Goal: Task Accomplishment & Management: Use online tool/utility

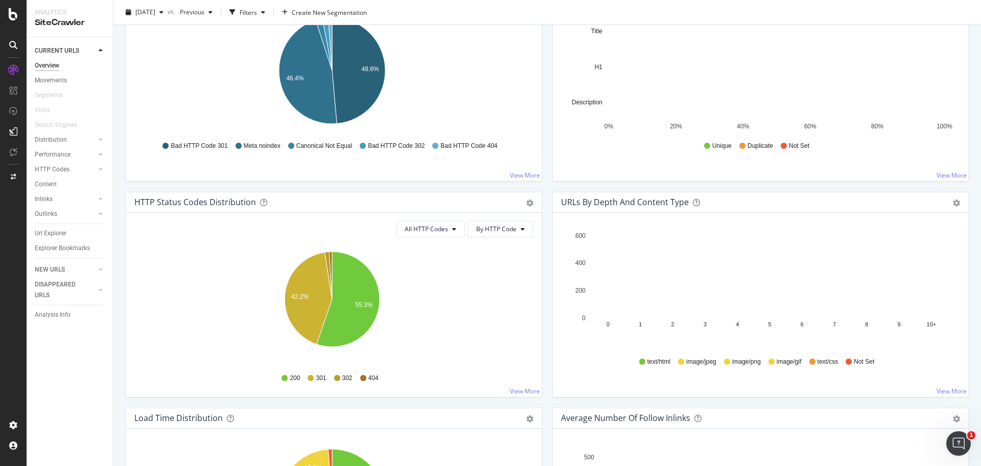
scroll to position [35, 0]
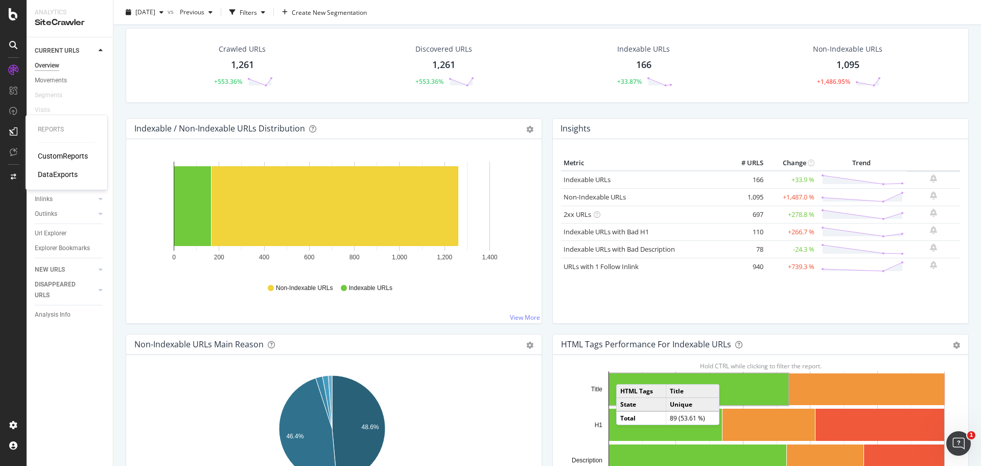
click at [66, 171] on div "DataExports" at bounding box center [58, 174] width 40 height 10
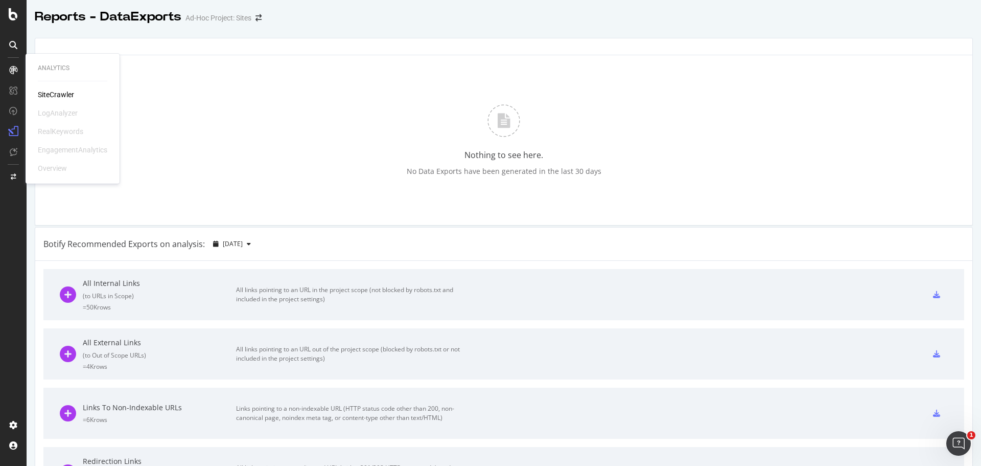
click at [45, 94] on div "SiteCrawler" at bounding box center [56, 94] width 36 height 10
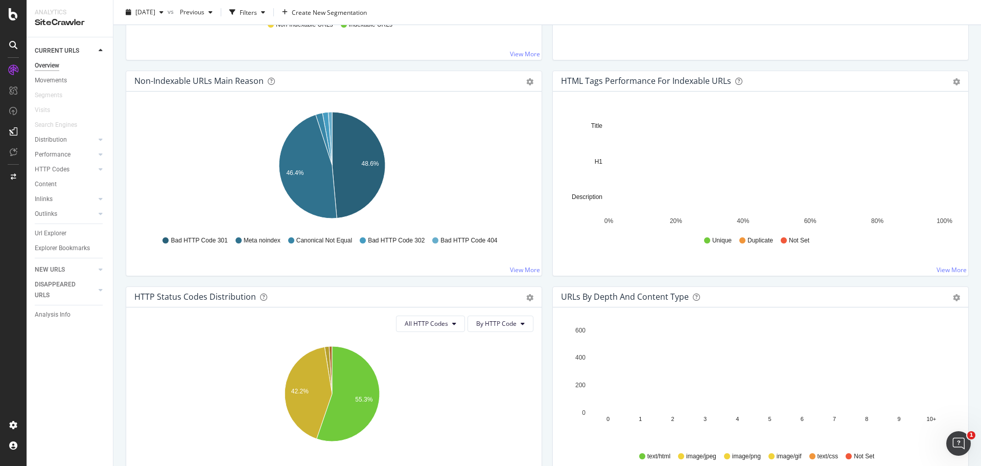
scroll to position [307, 0]
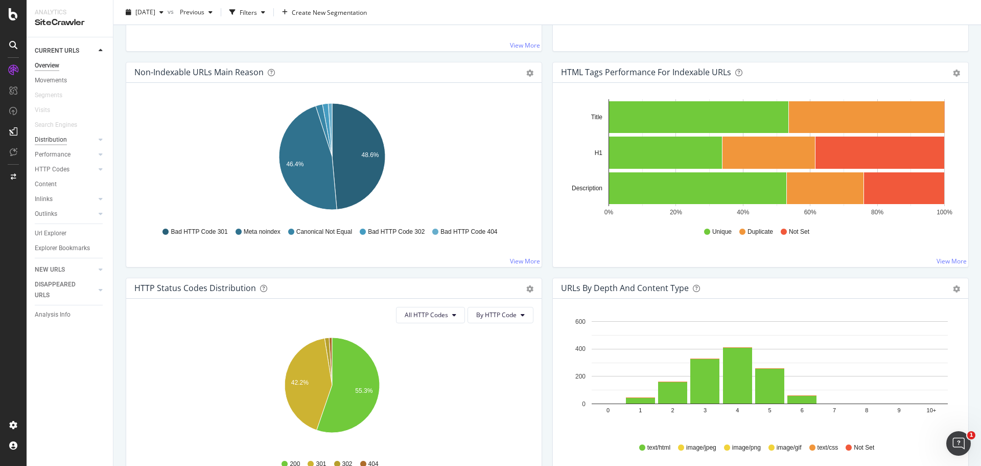
click at [53, 140] on div "Distribution" at bounding box center [51, 139] width 32 height 11
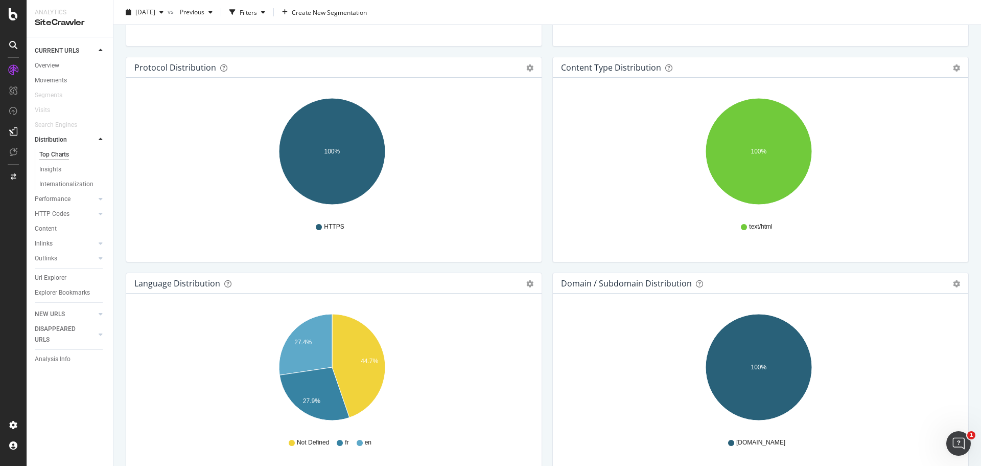
scroll to position [943, 0]
click at [48, 166] on div "Insights" at bounding box center [50, 169] width 22 height 11
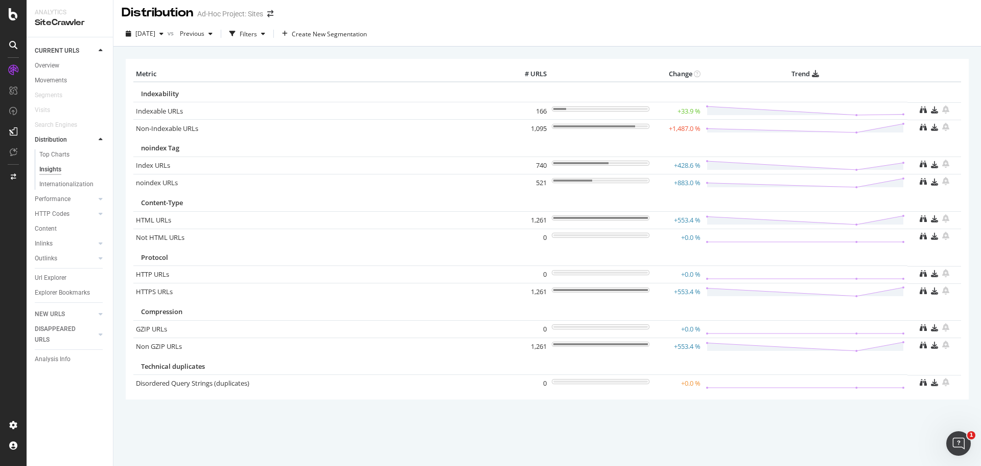
scroll to position [9, 0]
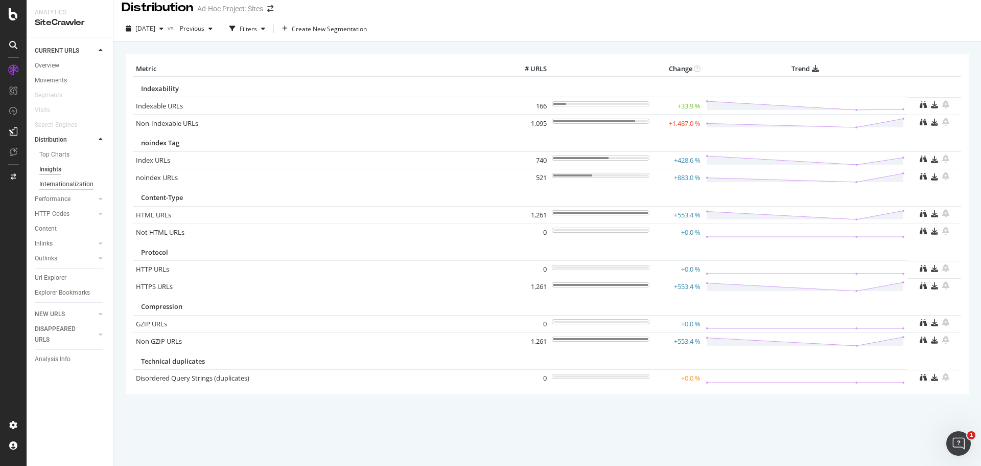
click at [71, 181] on div "Internationalization" at bounding box center [66, 184] width 54 height 11
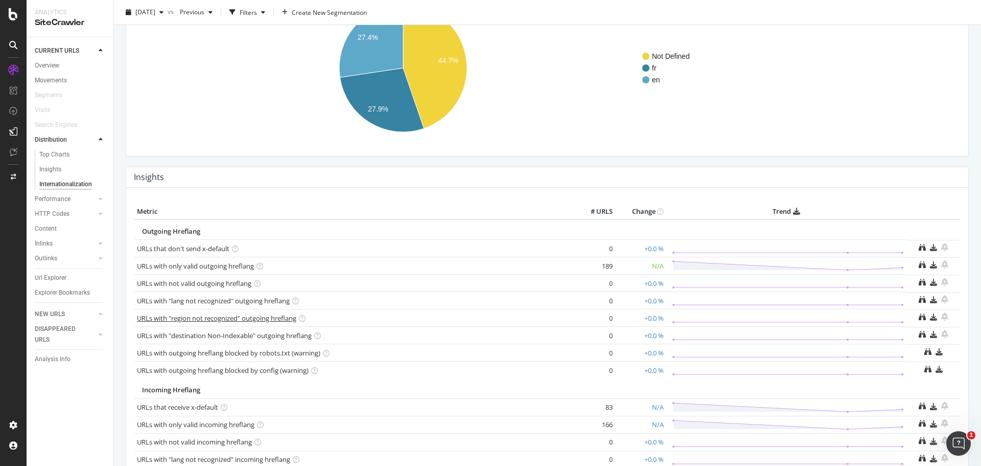
scroll to position [113, 0]
click at [53, 194] on div "Performance" at bounding box center [53, 199] width 36 height 11
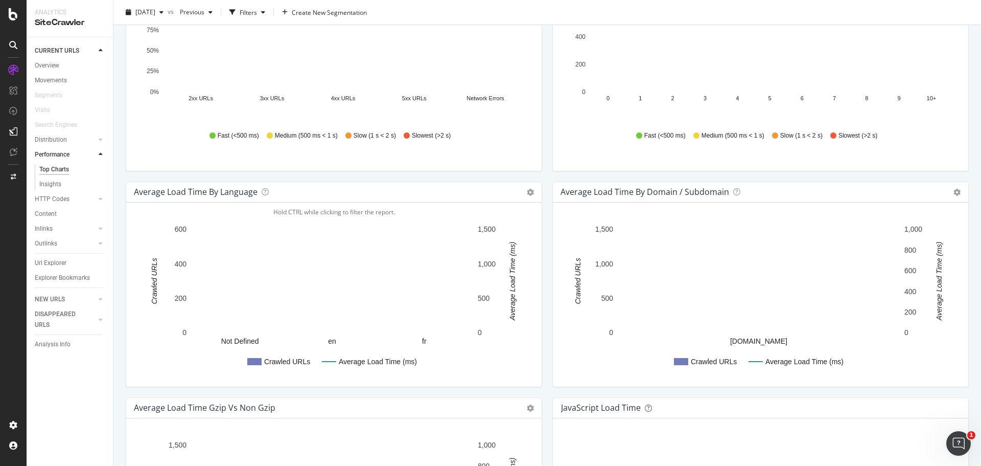
scroll to position [603, 0]
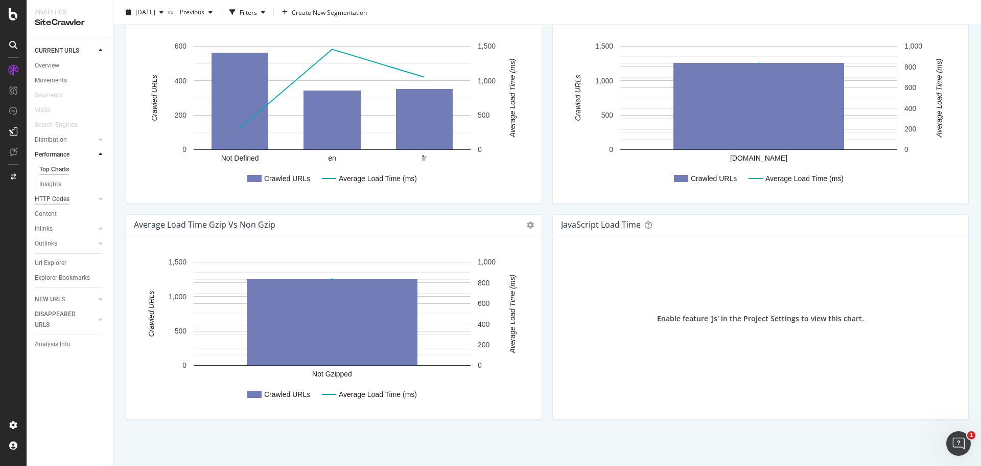
click at [44, 198] on div "HTTP Codes" at bounding box center [52, 199] width 35 height 11
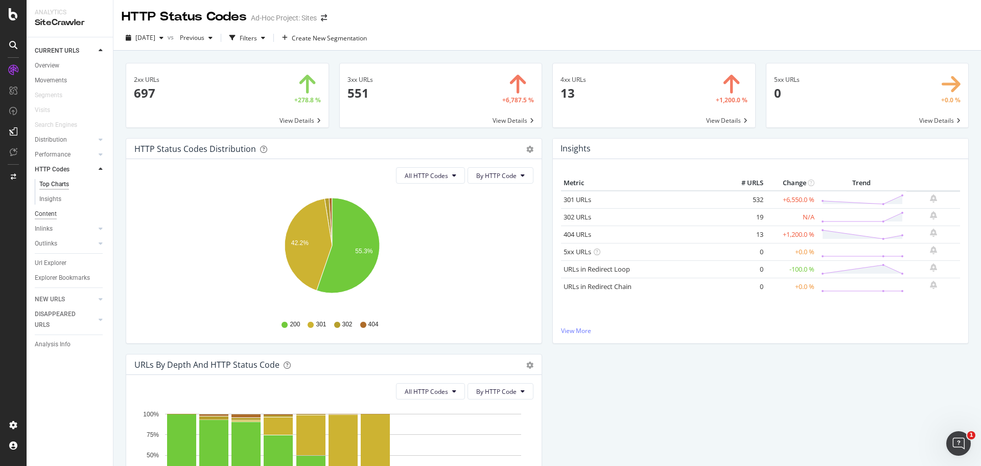
click at [51, 212] on div "Content" at bounding box center [46, 214] width 22 height 11
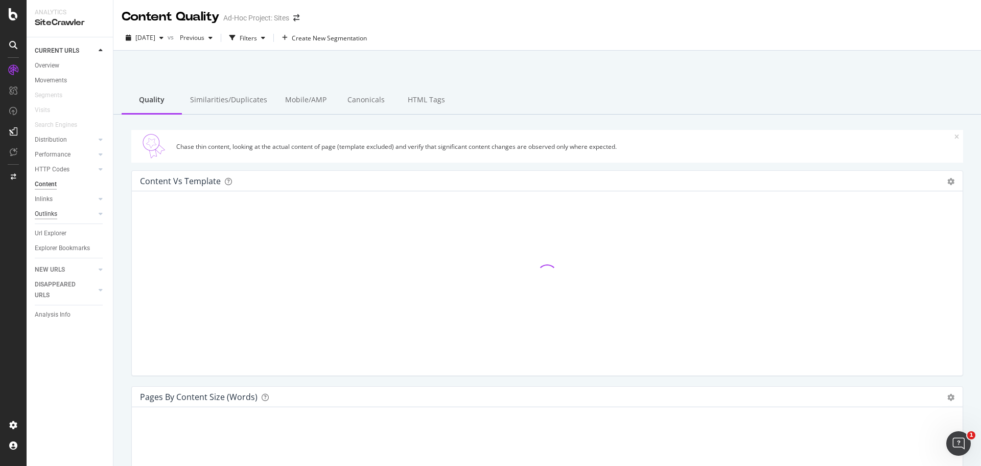
click at [51, 212] on div "Outlinks" at bounding box center [46, 214] width 22 height 11
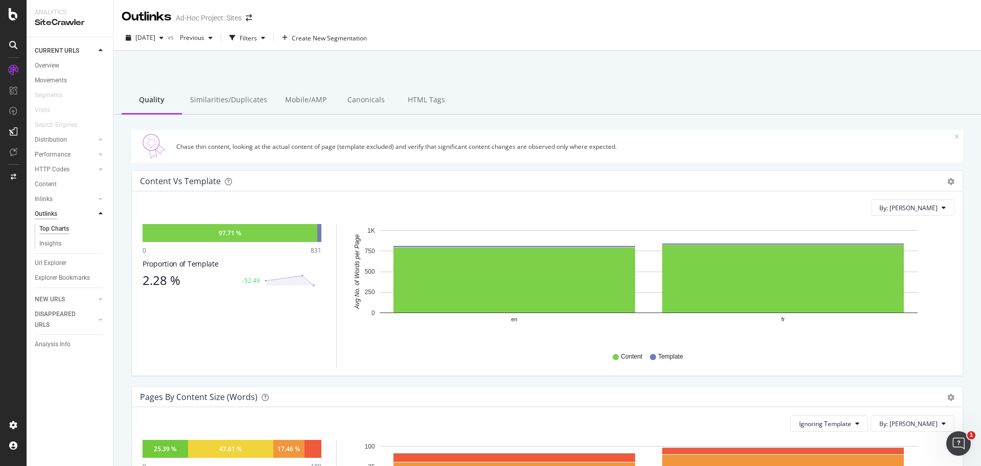
click at [51, 212] on div "Outlinks" at bounding box center [46, 214] width 22 height 11
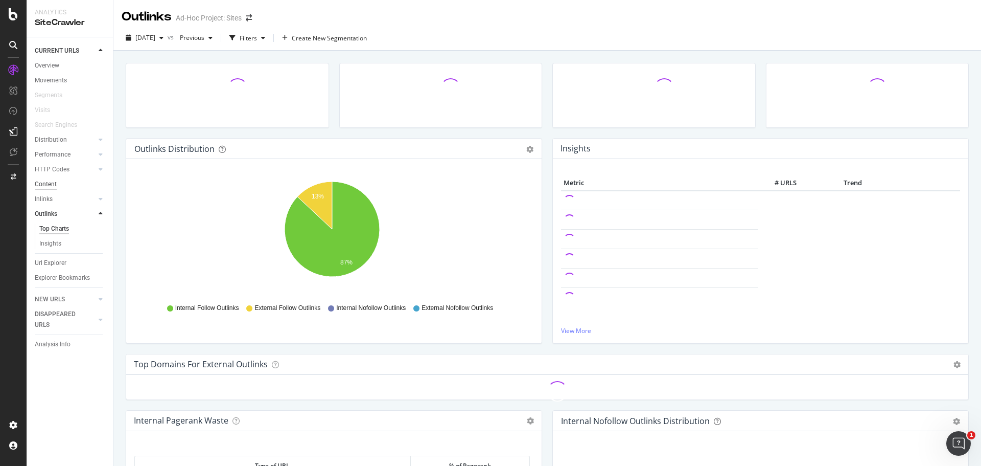
click at [55, 183] on div "Content" at bounding box center [46, 184] width 22 height 11
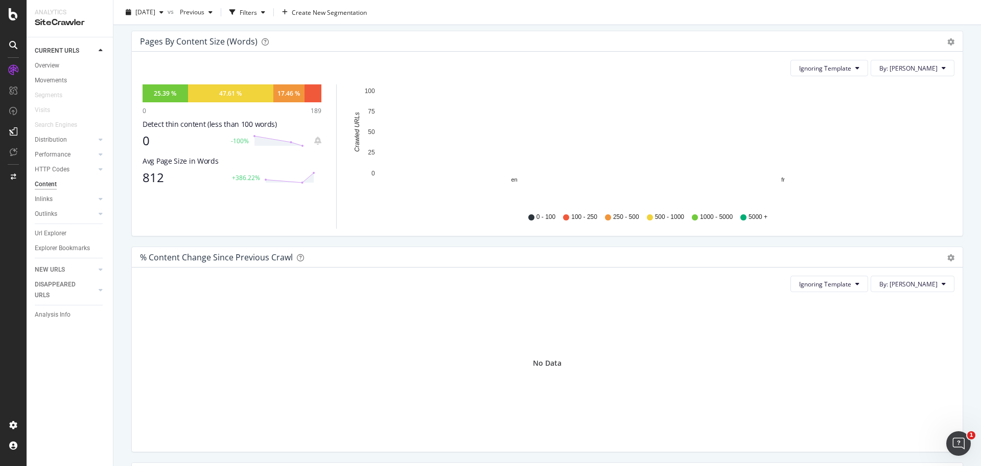
scroll to position [356, 0]
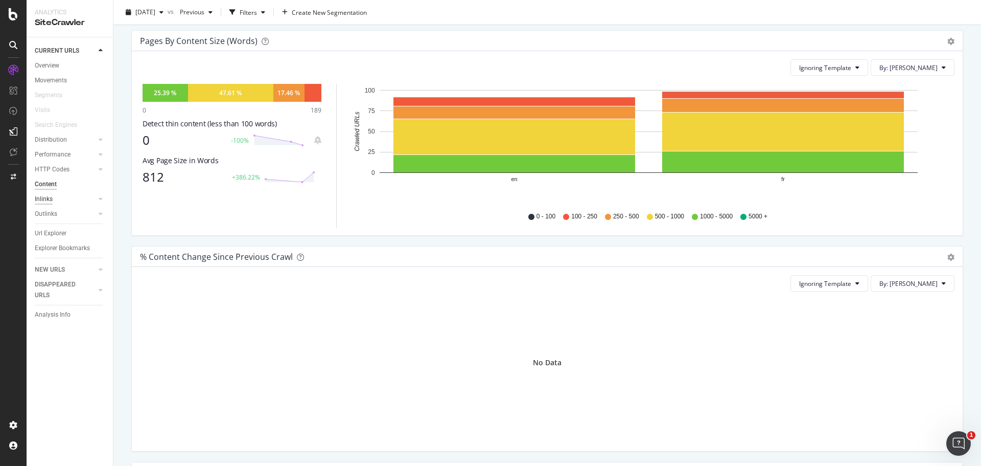
click at [48, 198] on div "Inlinks" at bounding box center [44, 199] width 18 height 11
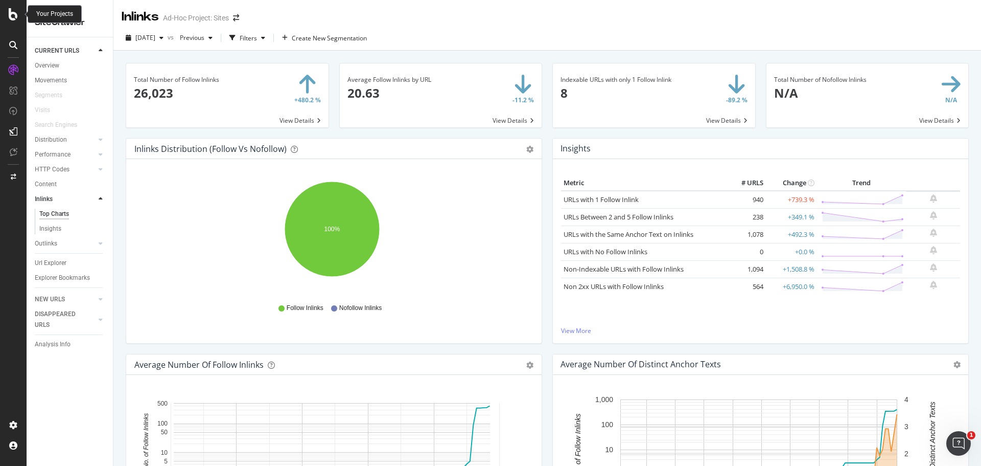
click at [11, 16] on icon at bounding box center [13, 14] width 9 height 12
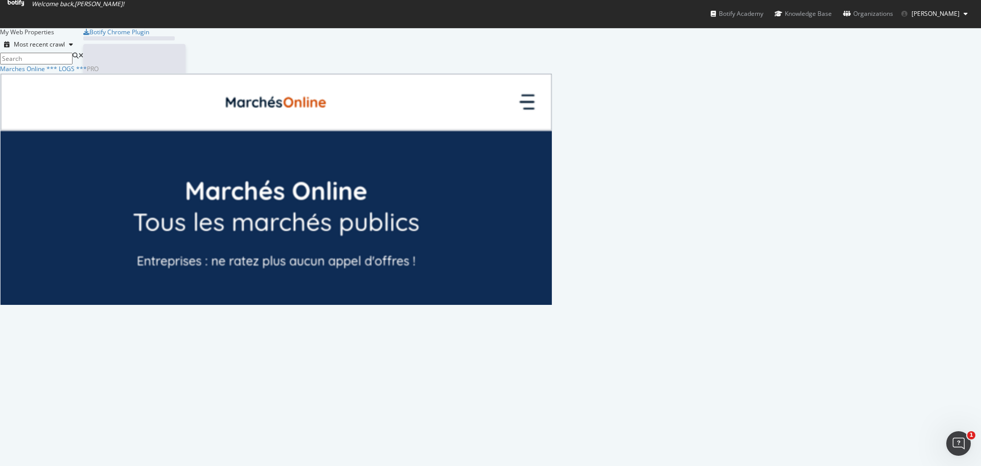
scroll to position [458, 966]
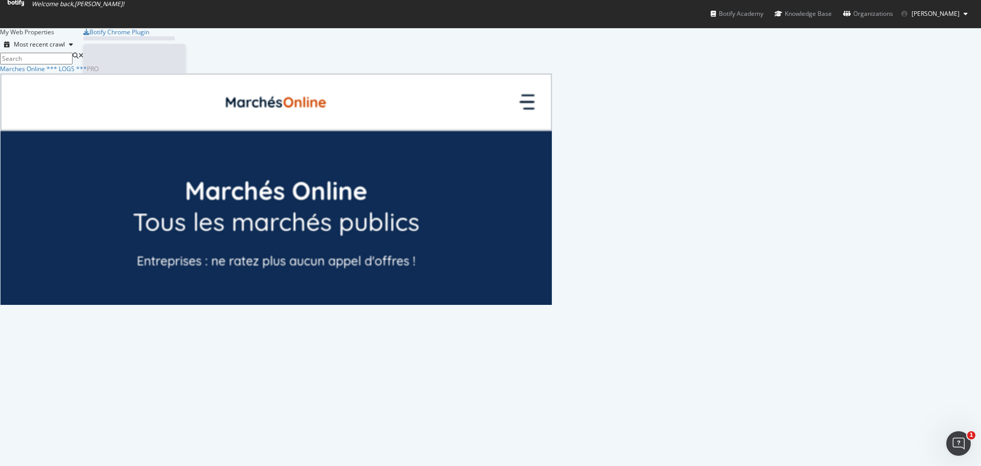
scroll to position [458, 966]
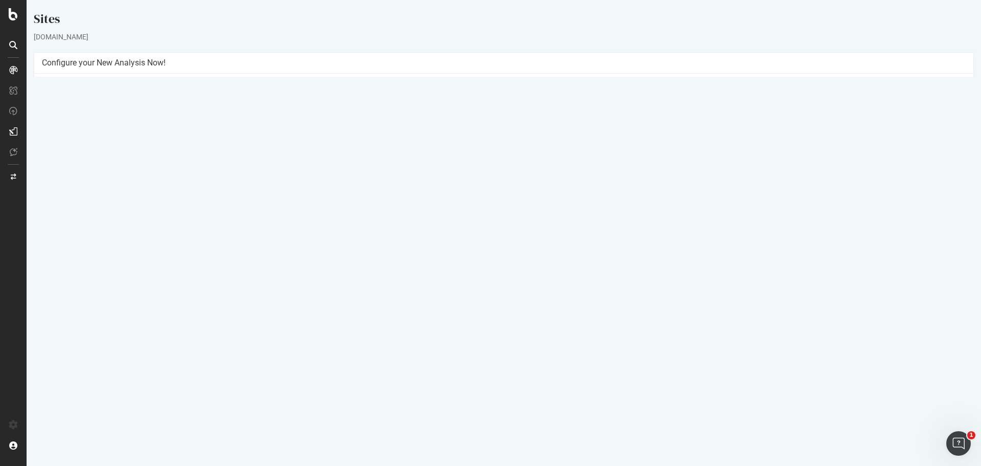
click at [768, 321] on icon at bounding box center [898, 322] width 7 height 8
click at [768, 337] on link "Add name" at bounding box center [861, 337] width 82 height 14
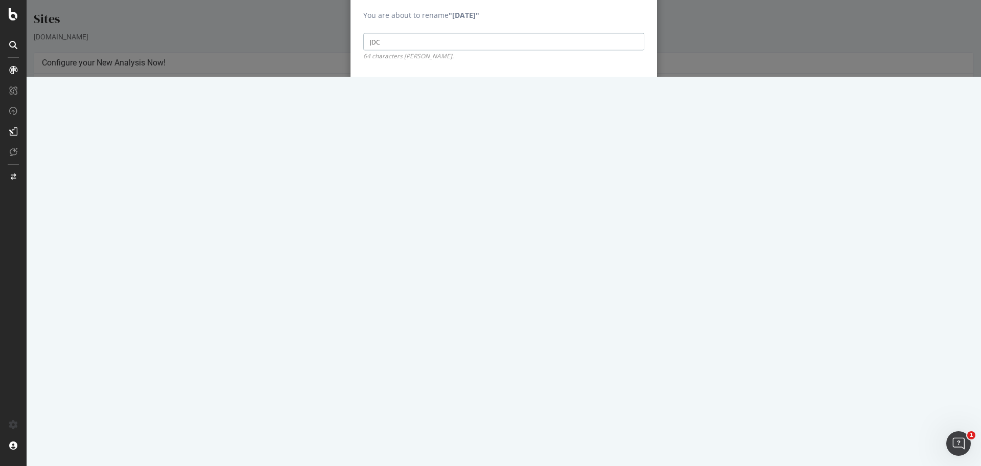
type input "JDC"
click at [613, 81] on input "Save" at bounding box center [629, 89] width 32 height 16
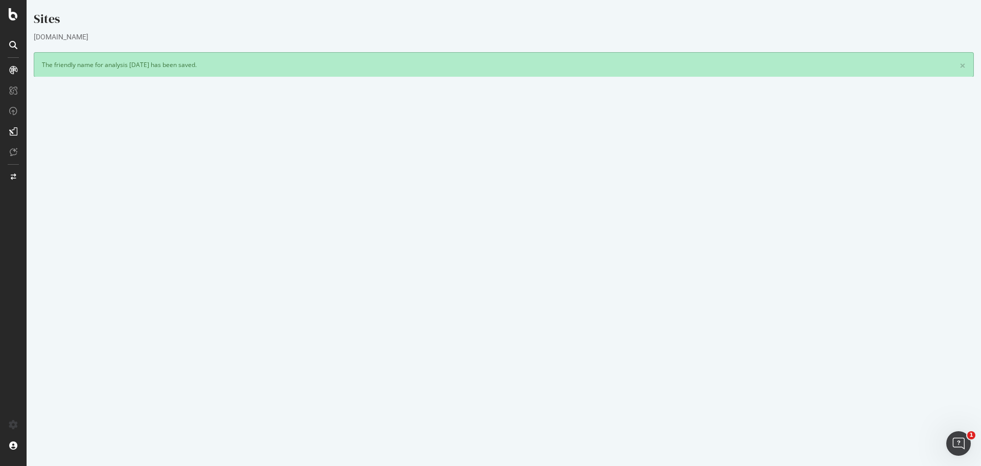
click at [539, 265] on link "Settings" at bounding box center [537, 263] width 23 height 9
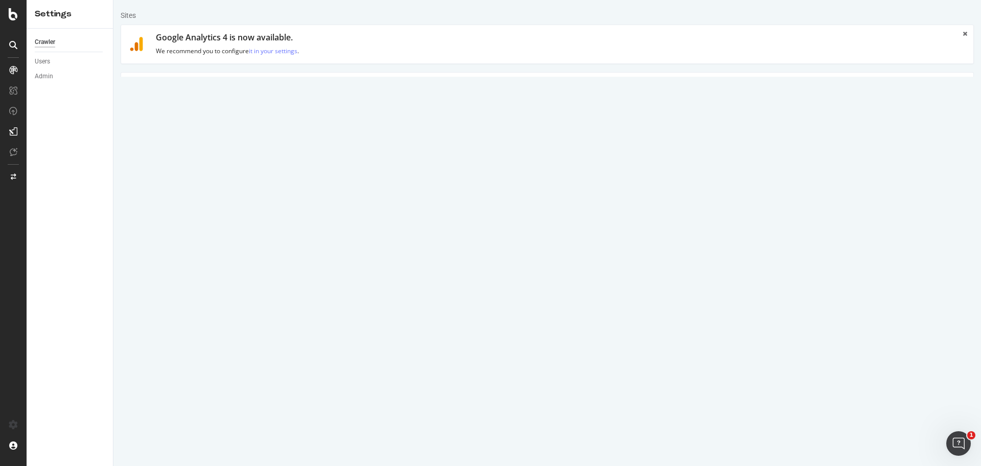
click at [340, 183] on textarea "https://www.jdcgardentrends.com/fr/" at bounding box center [618, 188] width 695 height 33
click at [340, 182] on textarea "https://www.jdcgardentrends.com/fr/" at bounding box center [618, 188] width 695 height 33
paste textarea "preshow-noel.fr/fr"
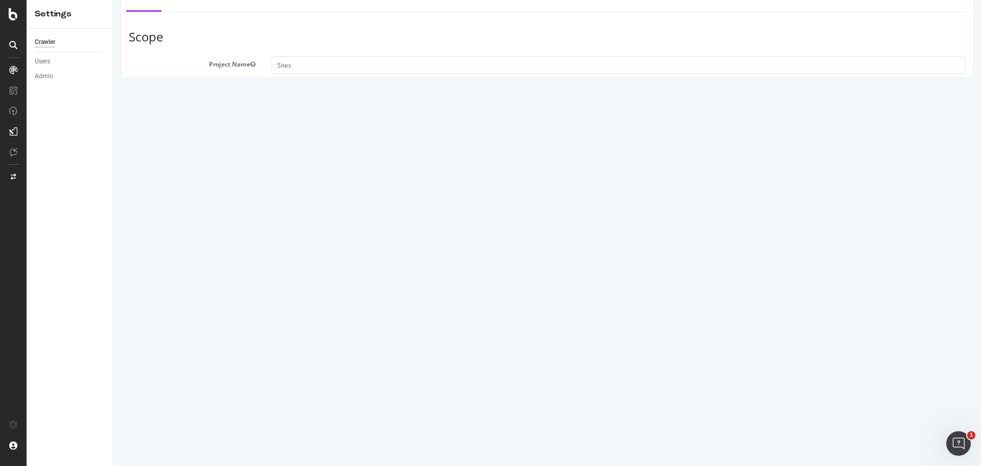
scroll to position [102, 0]
type textarea "https://www.preshow-noel.fr/fr"
click at [426, 310] on input "www.jdcgardentrends.com" at bounding box center [484, 307] width 166 height 17
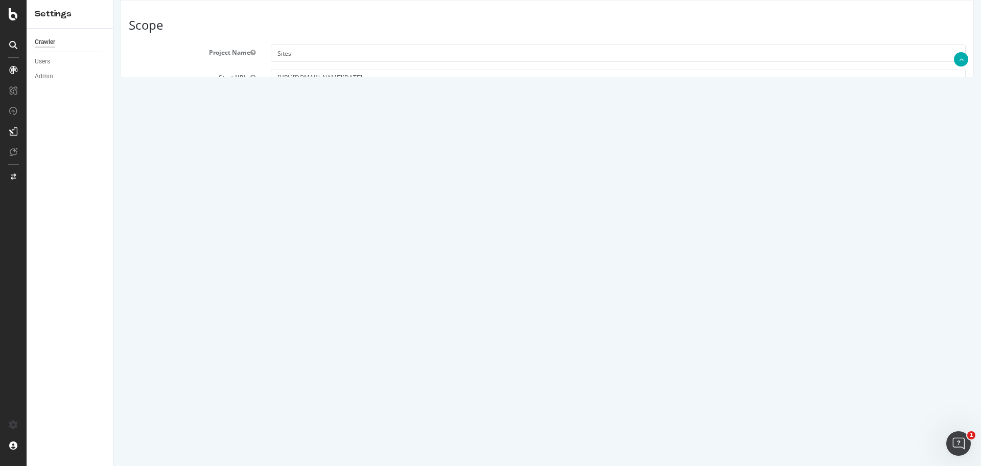
paste input "https://www.preshow-noel.fr/fr"
drag, startPoint x: 426, startPoint y: 305, endPoint x: 361, endPoint y: 293, distance: 65.6
click at [361, 293] on section "Project Name Sites Start URLs https://www.jdcgardentrends.com/fr/ Or upload a f…" at bounding box center [547, 254] width 837 height 420
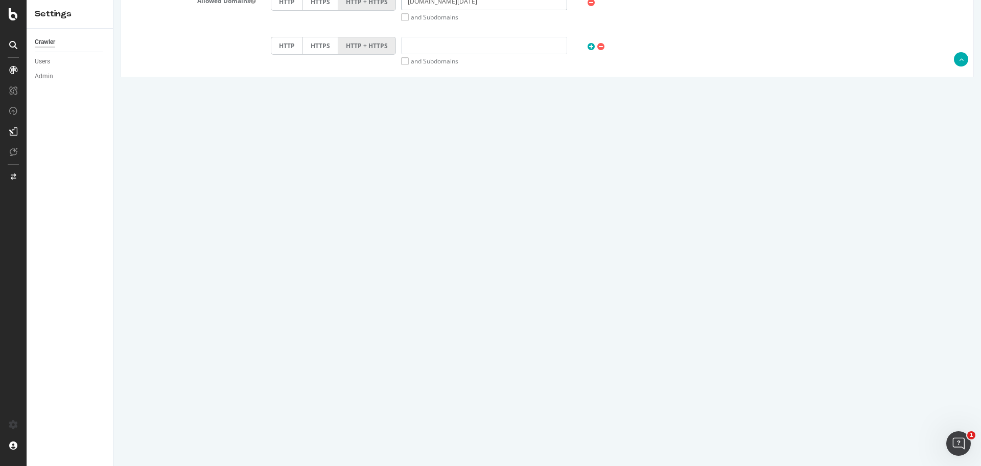
scroll to position [421, 0]
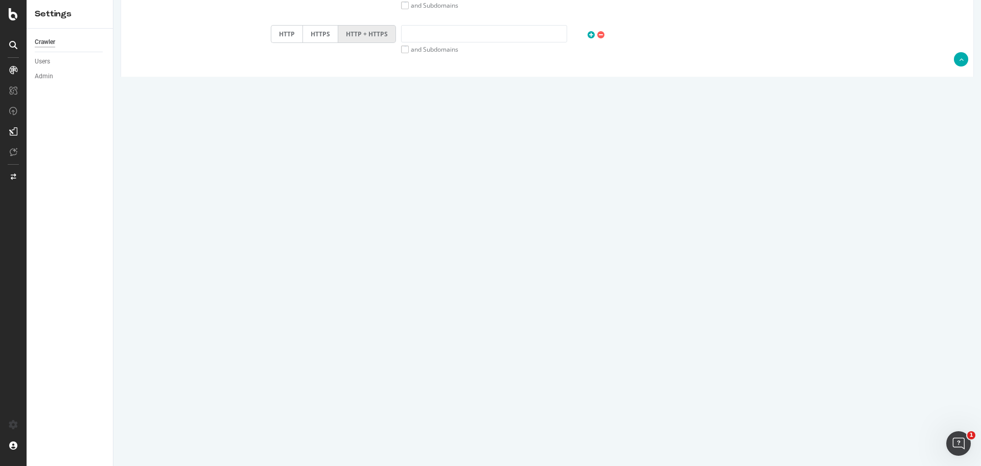
type input "www.preshow-noel.fr"
click at [560, 426] on input "Save & Back to Project" at bounding box center [560, 431] width 74 height 15
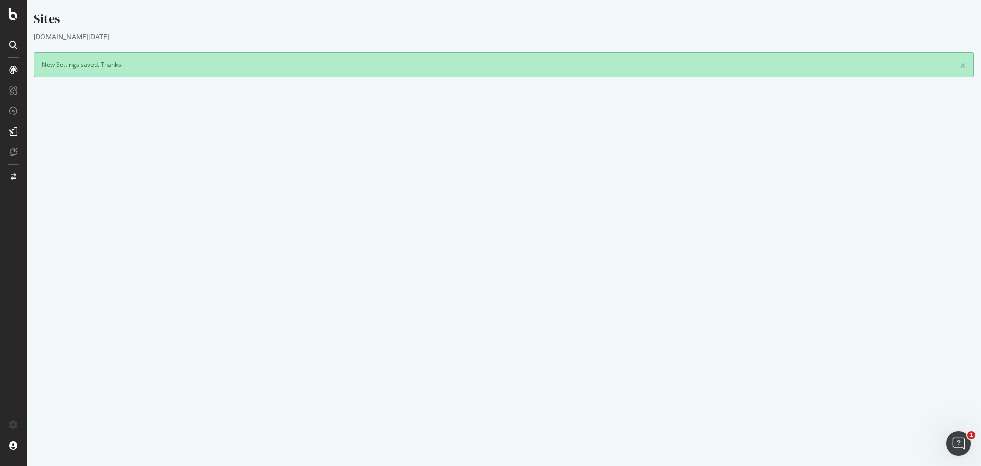
click at [502, 307] on button "Yes! Start Now" at bounding box center [490, 309] width 63 height 16
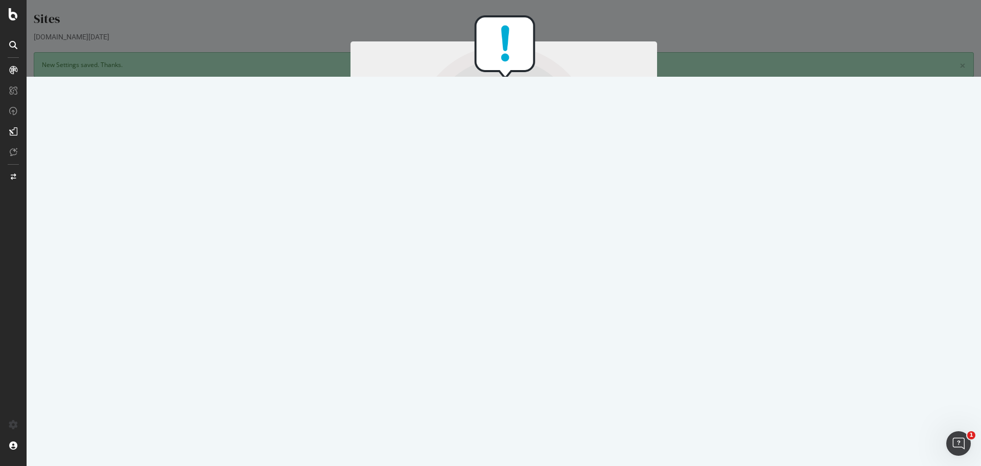
click at [465, 252] on link "Apply them" at bounding box center [475, 251] width 32 height 9
click at [505, 273] on button "Start Now Anyway" at bounding box center [523, 272] width 70 height 17
